Goal: Find specific page/section: Find specific page/section

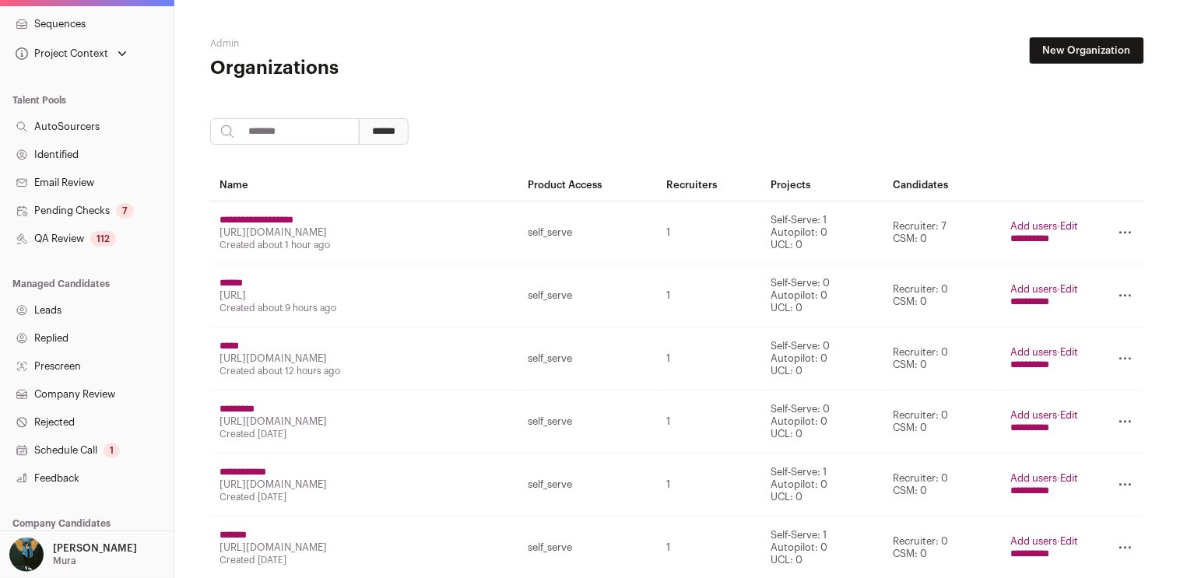
scroll to position [239, 0]
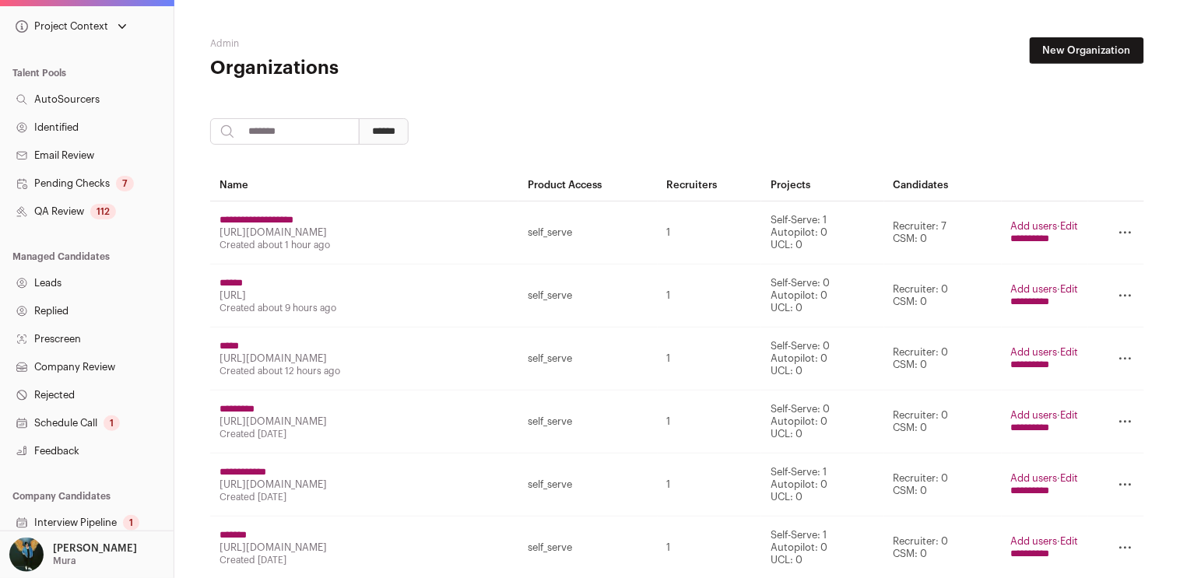
click at [69, 297] on link "Replied" at bounding box center [87, 311] width 174 height 28
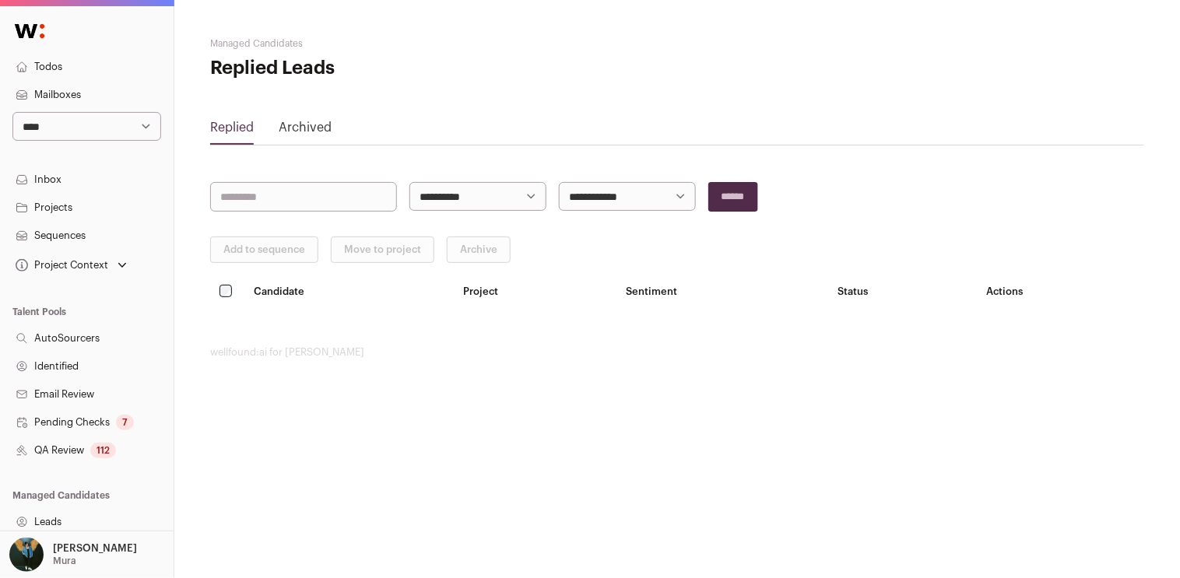
click at [305, 135] on link "Archived" at bounding box center [305, 130] width 53 height 25
click at [267, 128] on div "Replied Archived" at bounding box center [677, 131] width 934 height 27
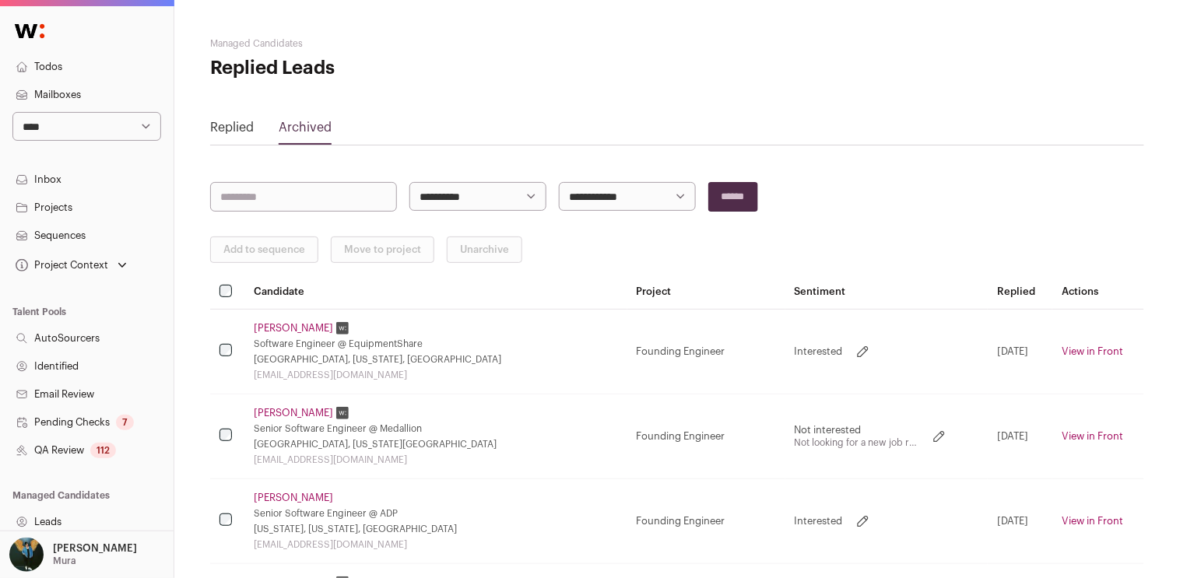
click at [290, 128] on link "Archived" at bounding box center [305, 130] width 53 height 25
click at [237, 133] on link "Replied" at bounding box center [232, 130] width 44 height 25
